Goal: Find specific page/section: Find specific page/section

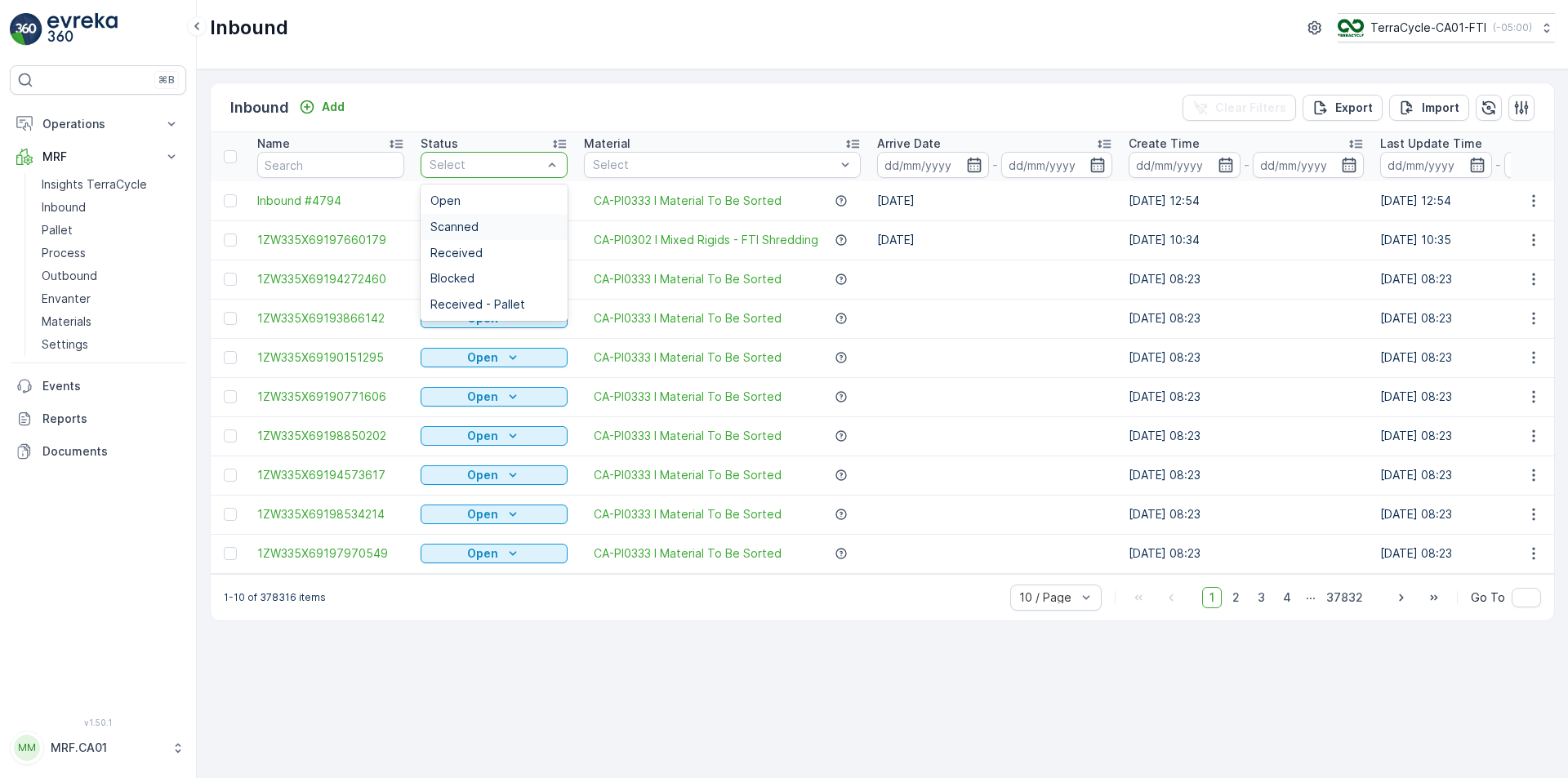
click at [508, 229] on div "Scanned" at bounding box center [494, 227] width 128 height 13
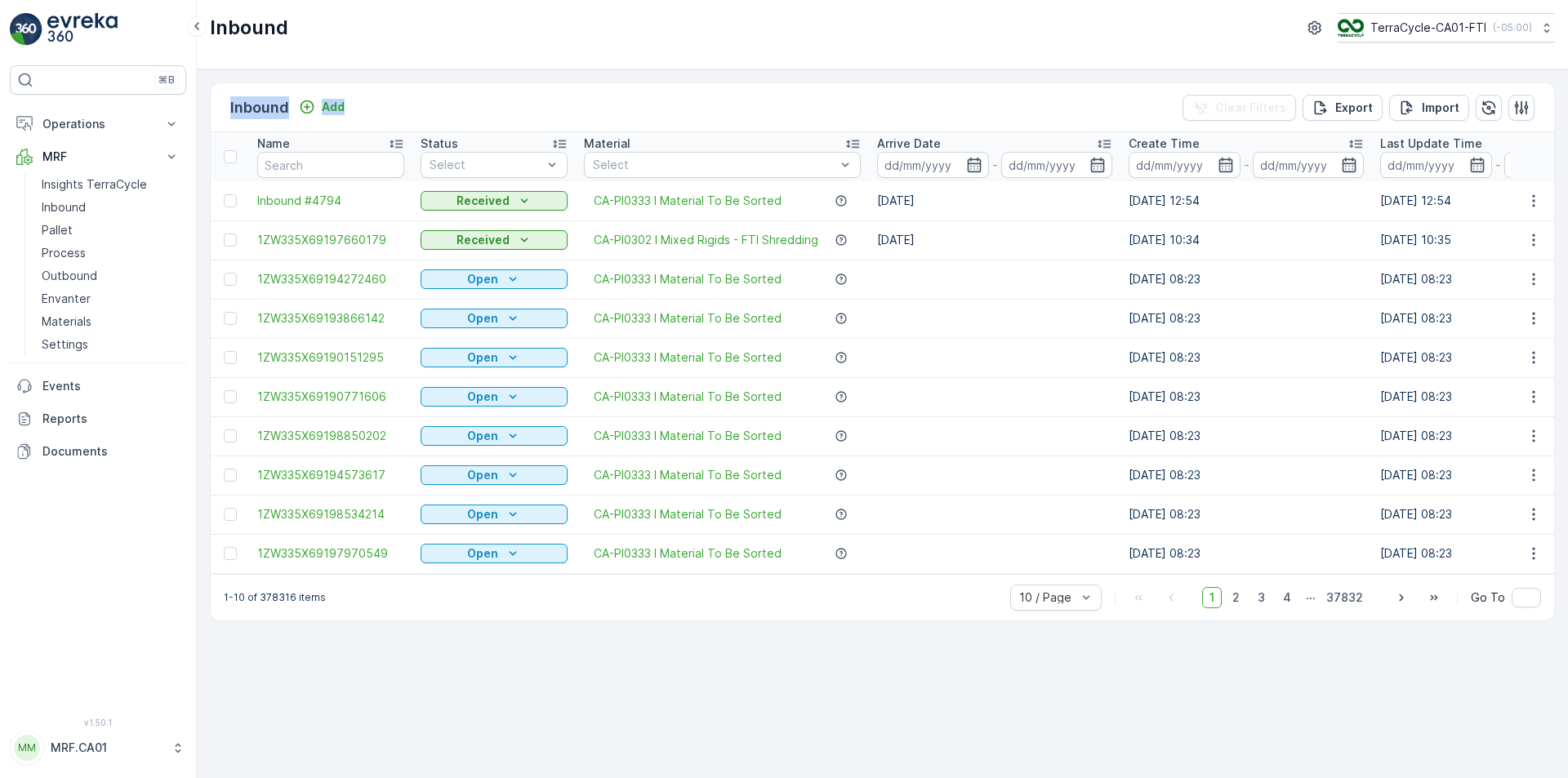
drag, startPoint x: 378, startPoint y: 95, endPoint x: 212, endPoint y: 90, distance: 166.1
click at [212, 90] on div "Inbound Add Clear Filters Export Import" at bounding box center [882, 107] width 1344 height 49
click at [239, 70] on div "Inbound Add Clear Filters Export Import Name Status Select Material Select Arri…" at bounding box center [882, 424] width 1371 height 709
click at [745, 606] on div "1-10 of 378316 items 10 / Page 1 2 3 4 ... 37832 Go To" at bounding box center [882, 597] width 1344 height 46
drag, startPoint x: 367, startPoint y: 107, endPoint x: 227, endPoint y: 114, distance: 140.2
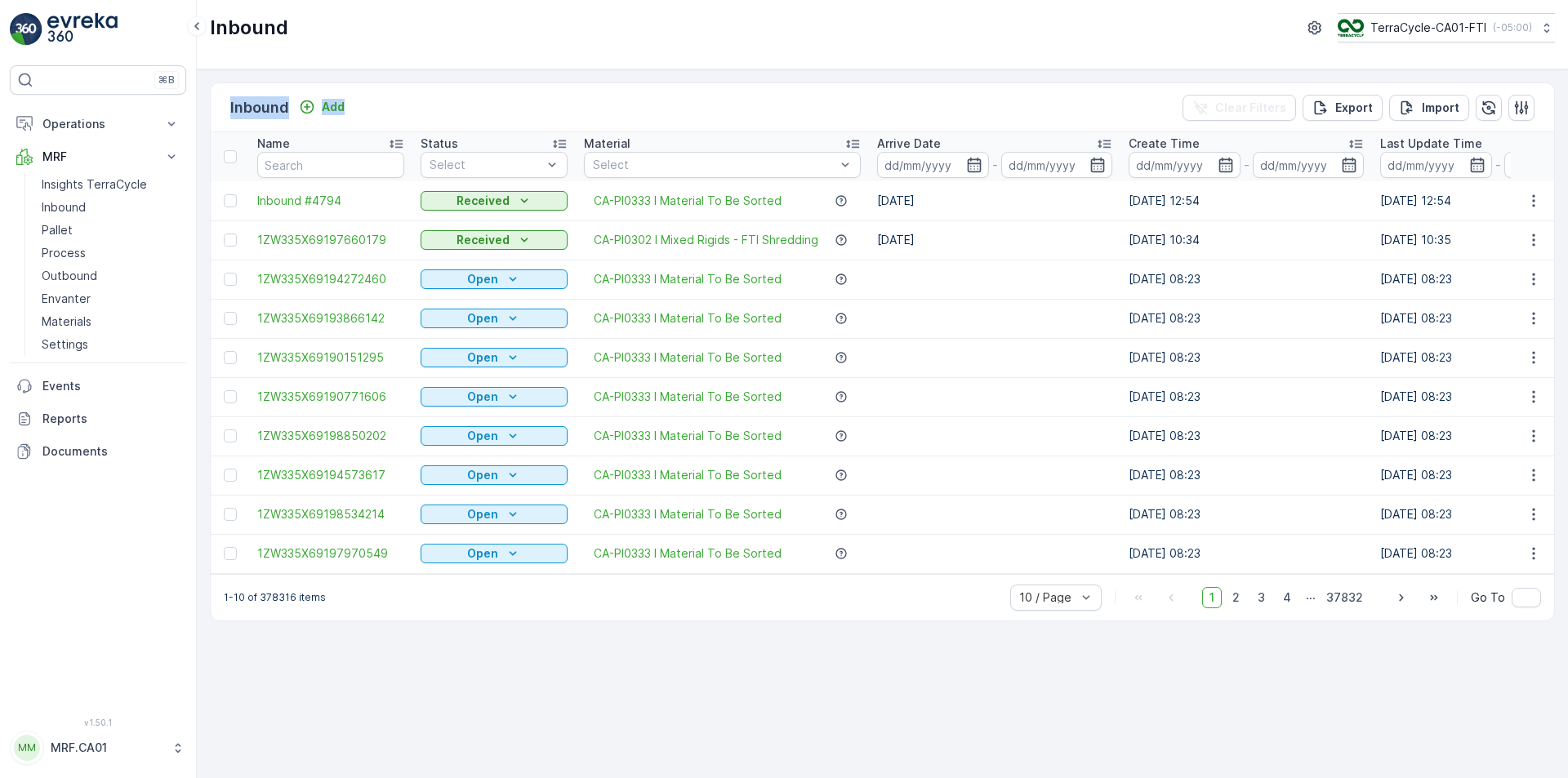
click at [227, 114] on div "Inbound Add Clear Filters Export Import" at bounding box center [882, 107] width 1344 height 49
click at [226, 114] on div "Inbound Add Clear Filters Export Import" at bounding box center [882, 107] width 1344 height 49
click at [222, 102] on div "Inbound Add Clear Filters Export Import" at bounding box center [882, 107] width 1344 height 49
